Goal: Transaction & Acquisition: Purchase product/service

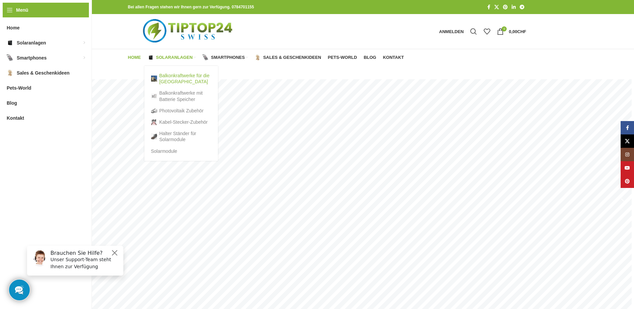
click at [172, 79] on link "Balkonkraftwerke für die [GEOGRAPHIC_DATA]" at bounding box center [181, 78] width 60 height 17
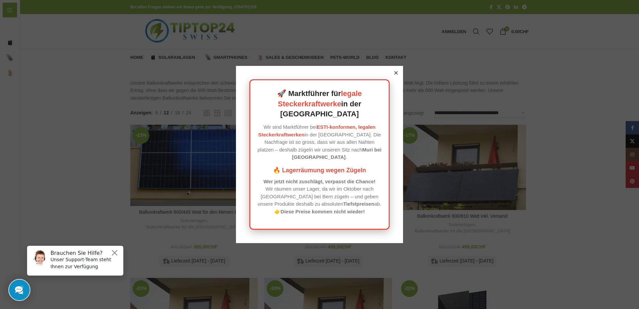
click at [395, 75] on icon at bounding box center [396, 72] width 3 height 3
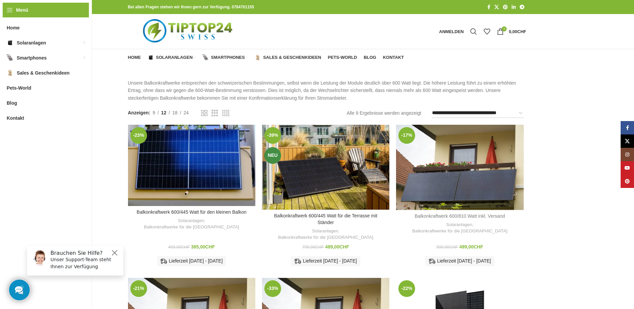
click at [453, 215] on link "Balkonkraftwerk 600/810 Watt inkl. Versand" at bounding box center [460, 215] width 90 height 5
